Goal: Navigation & Orientation: Find specific page/section

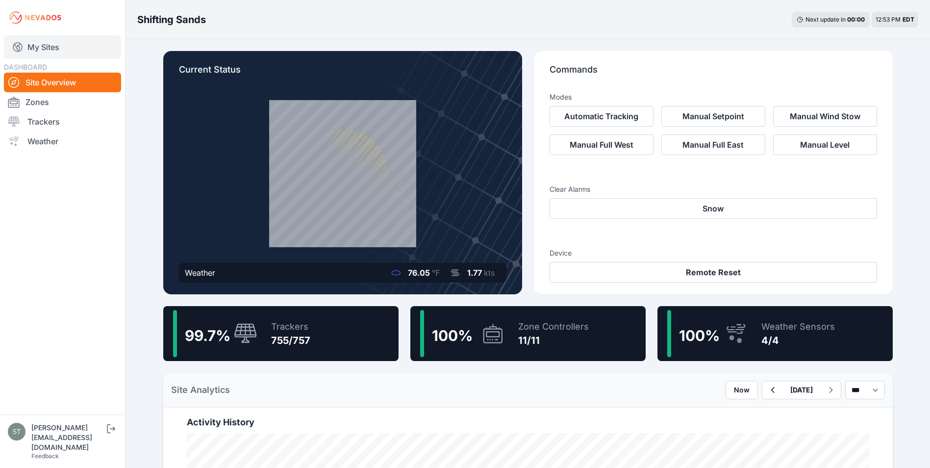
click at [44, 45] on link "My Sites" at bounding box center [62, 47] width 117 height 24
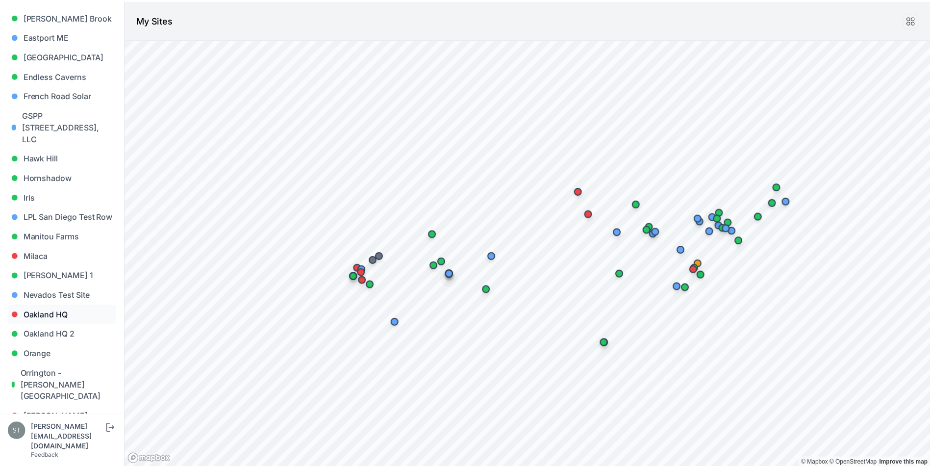
scroll to position [392, 0]
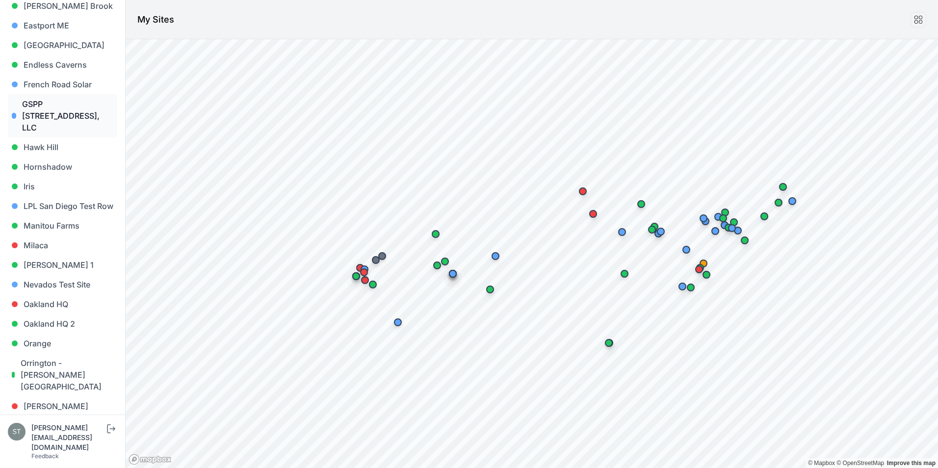
click at [62, 102] on link "GSPP [STREET_ADDRESS], LLC" at bounding box center [62, 115] width 109 height 43
